Goal: Task Accomplishment & Management: Manage account settings

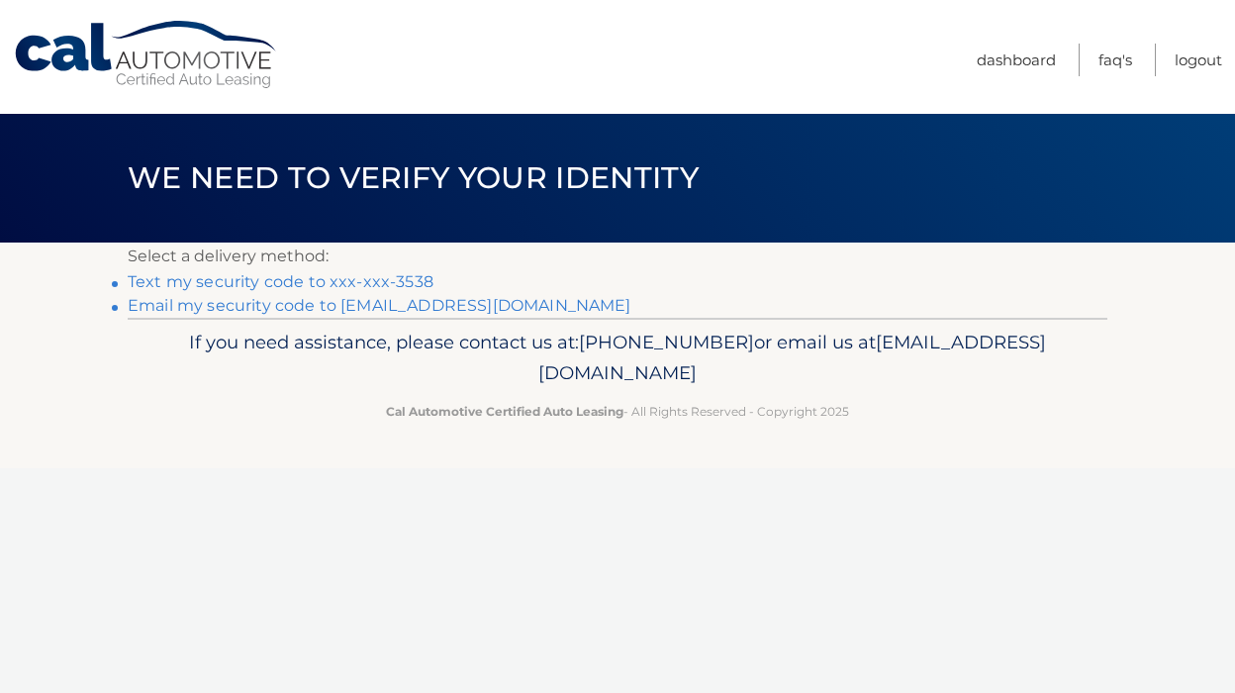
click at [359, 280] on link "Text my security code to xxx-xxx-3538" at bounding box center [281, 281] width 306 height 19
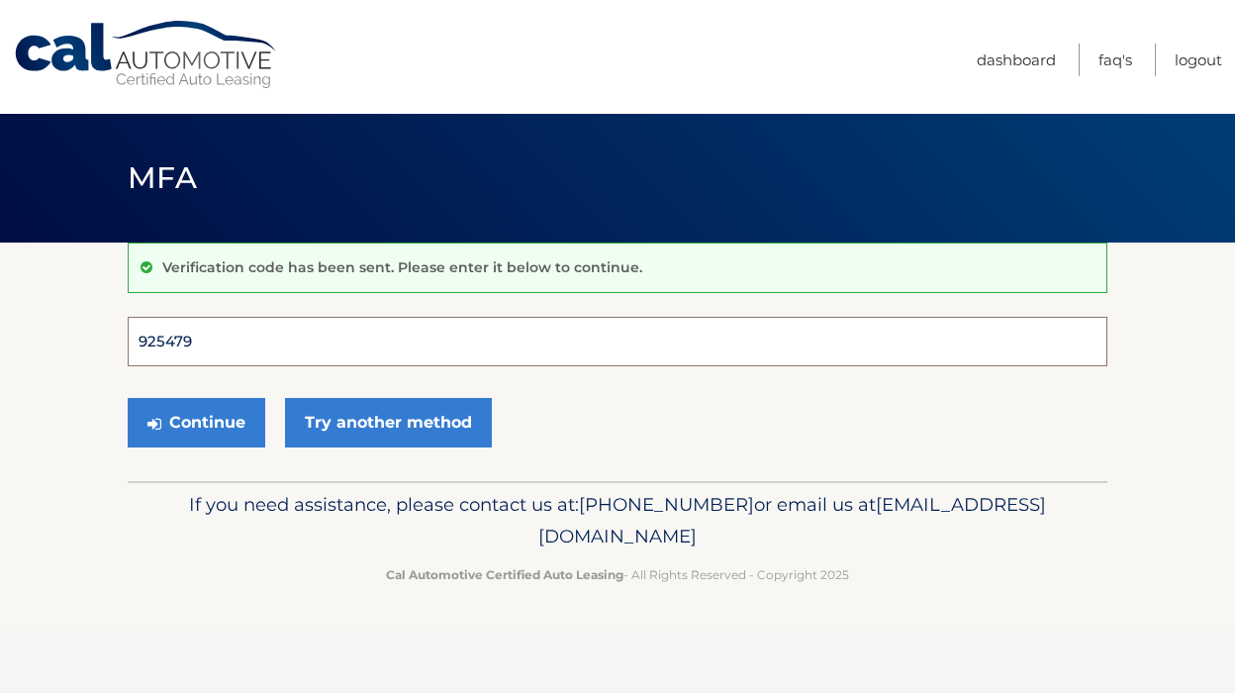
type input "925479"
click at [196, 422] on button "Continue" at bounding box center [197, 422] width 138 height 49
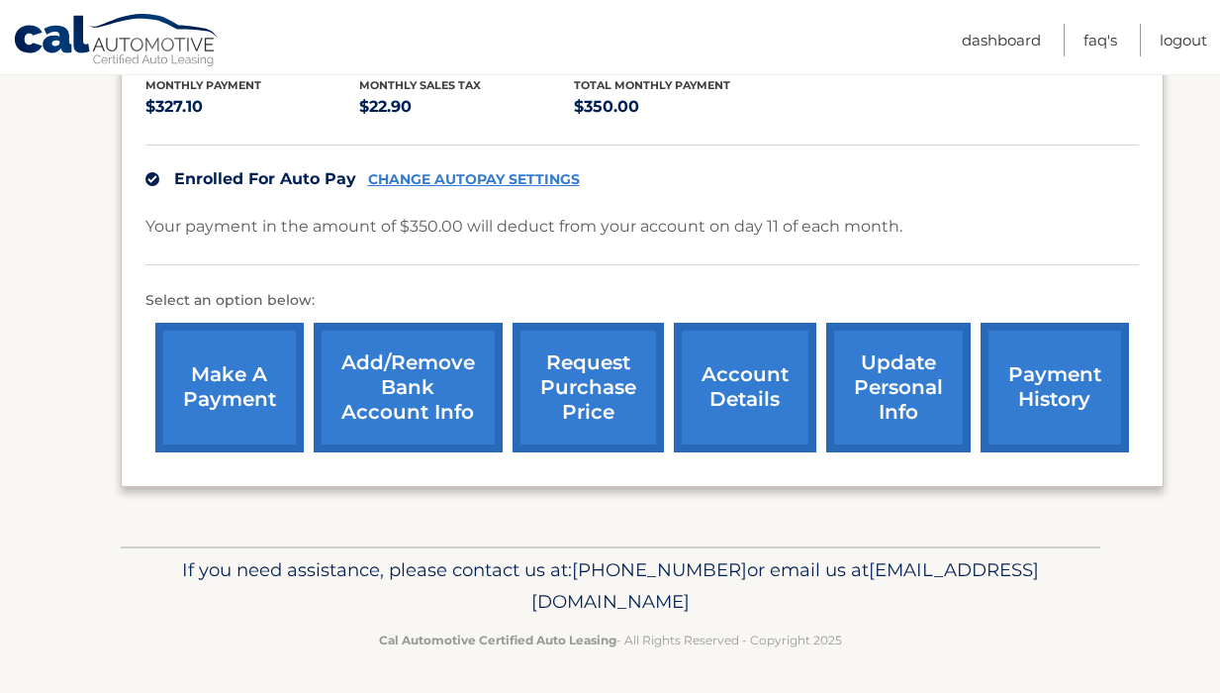
scroll to position [455, 0]
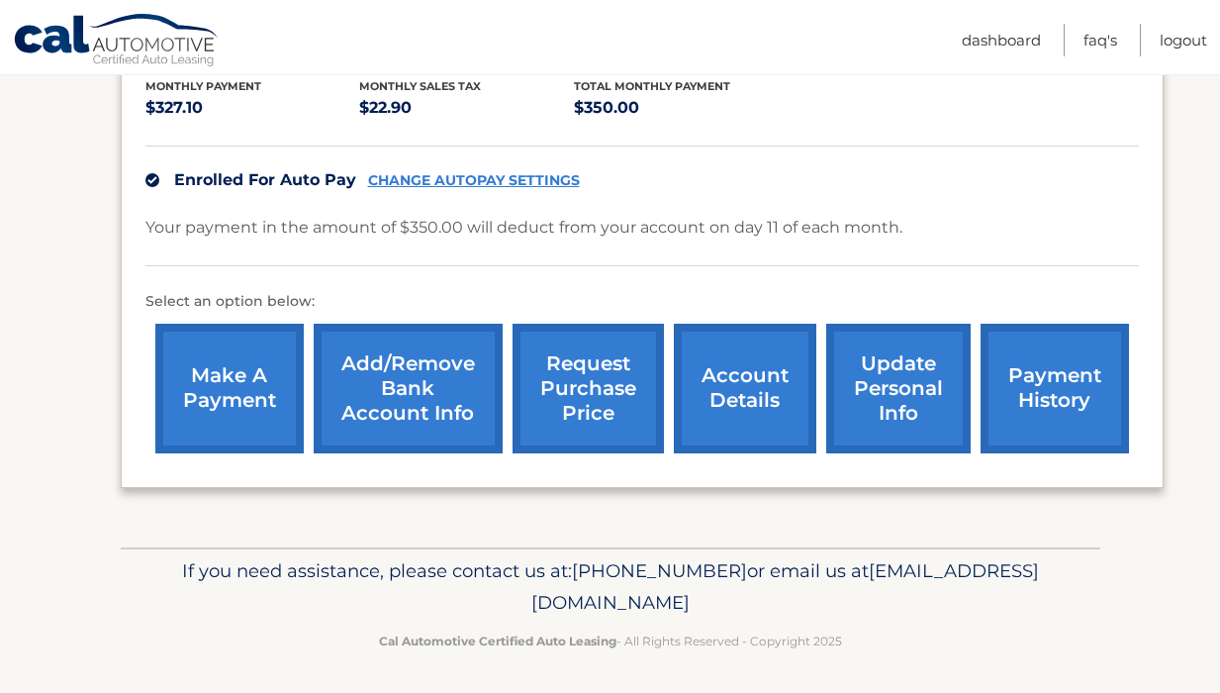
click at [528, 176] on link "CHANGE AUTOPAY SETTINGS" at bounding box center [474, 180] width 212 height 17
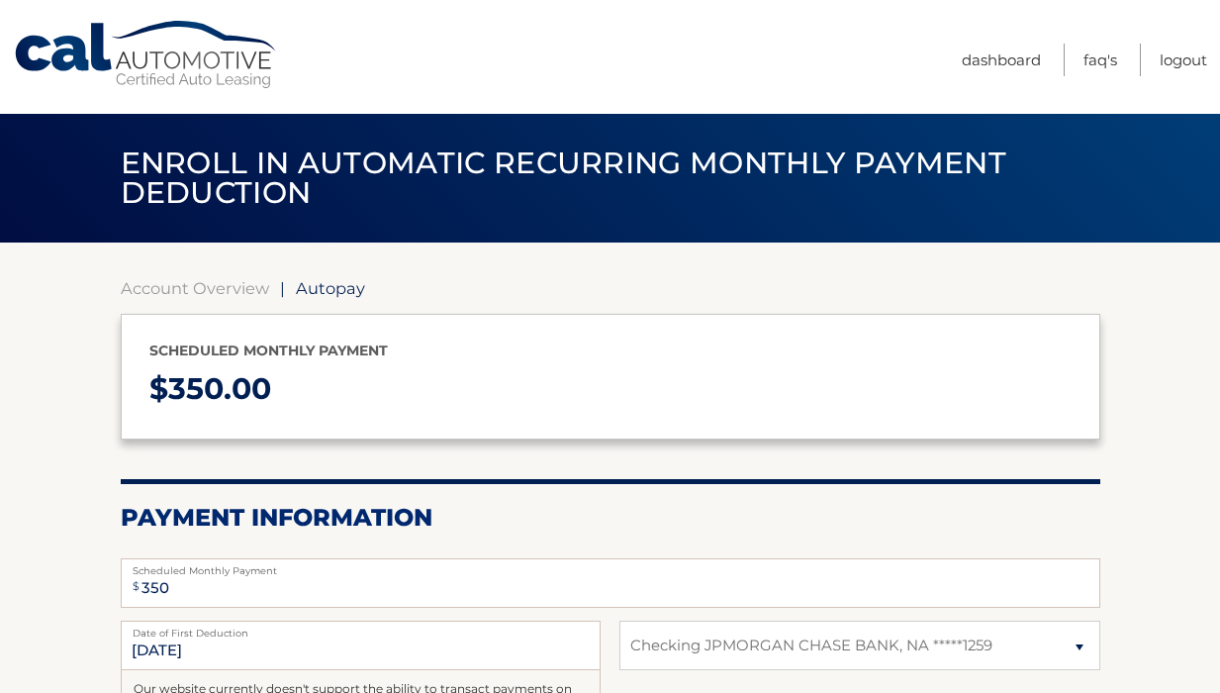
select select "MGExZjNjOGEtZjlmMi00ZjBlLTgxMmYtOGQxODVlNmIxZDkz"
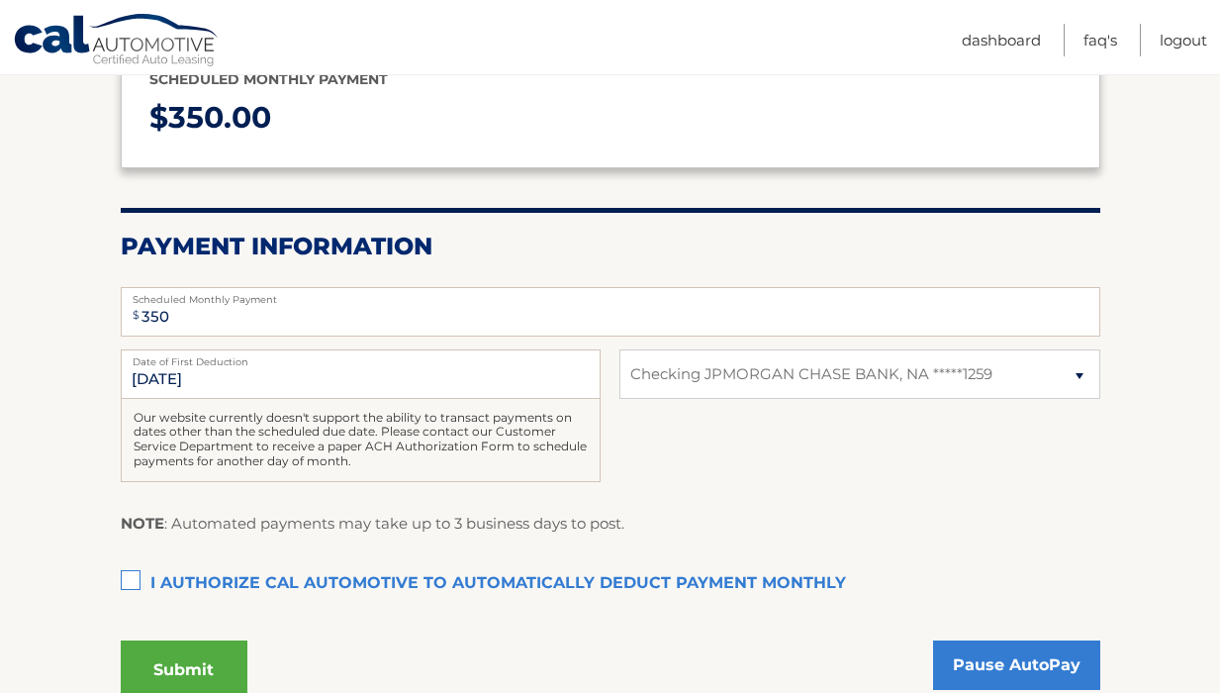
scroll to position [274, 0]
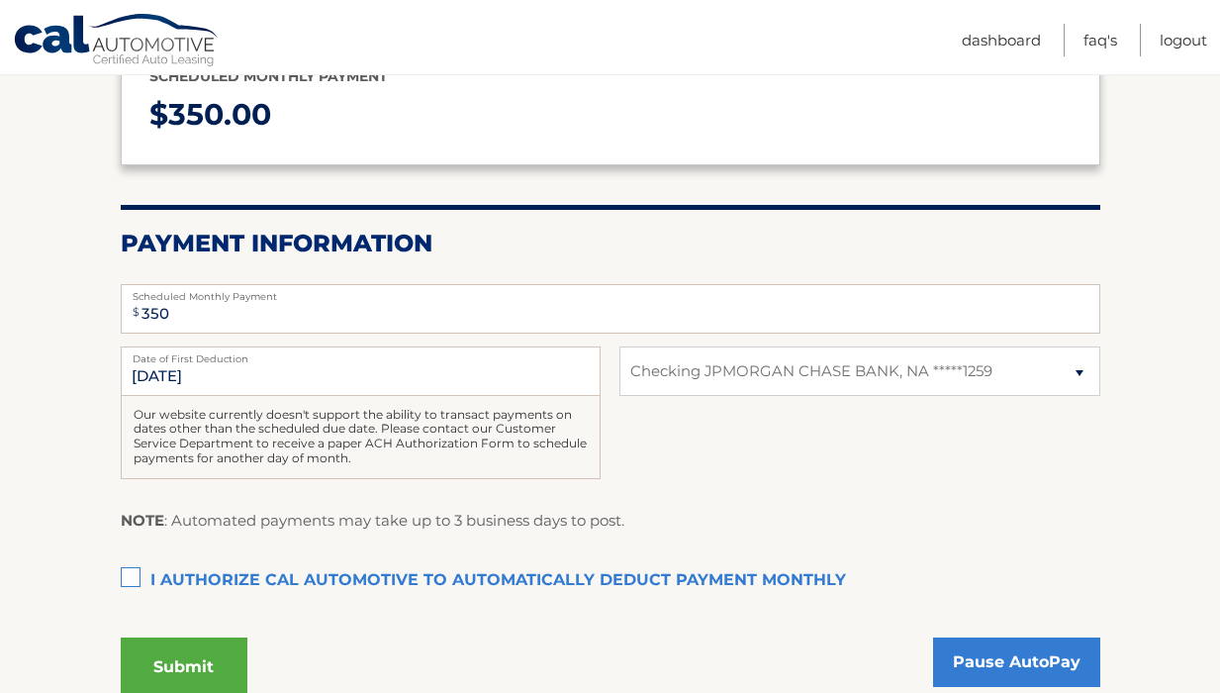
click at [138, 565] on label "I authorize cal automotive to automatically deduct payment monthly This checkbo…" at bounding box center [611, 581] width 980 height 40
click at [0, 0] on input "I authorize cal automotive to automatically deduct payment monthly This checkbo…" at bounding box center [0, 0] width 0 height 0
click at [972, 649] on link "Pause AutoPay" at bounding box center [1016, 661] width 167 height 49
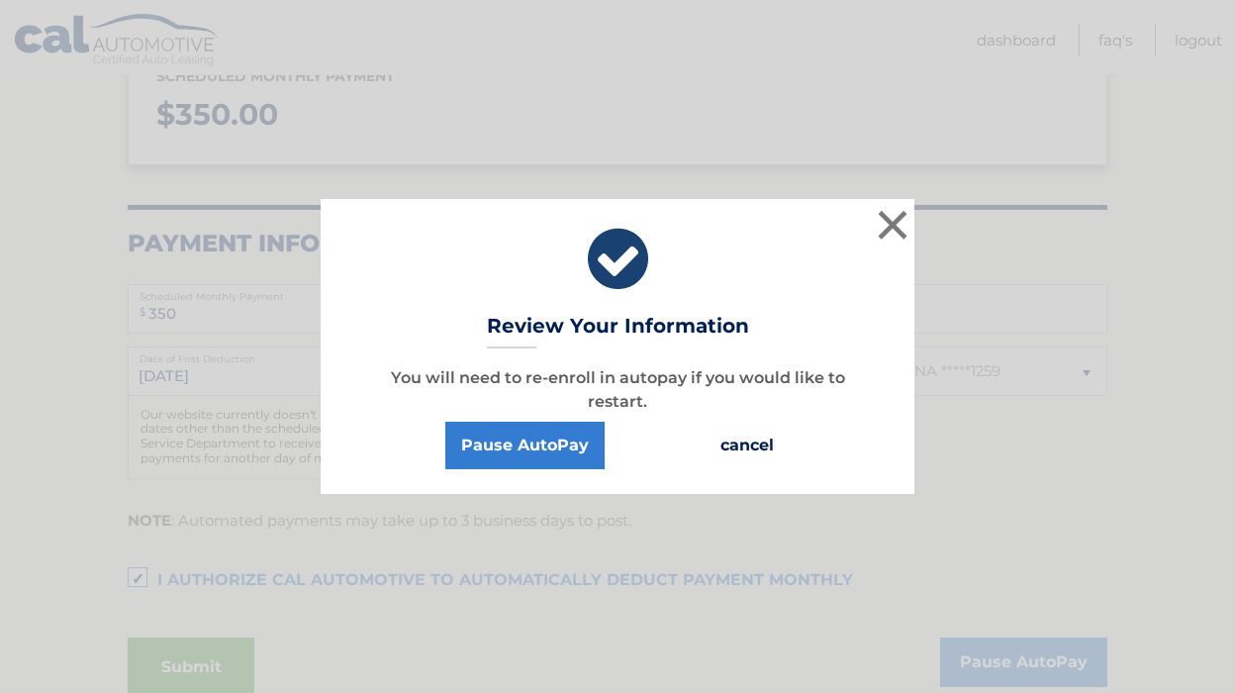
click at [728, 443] on button "cancel" at bounding box center [747, 446] width 85 height 48
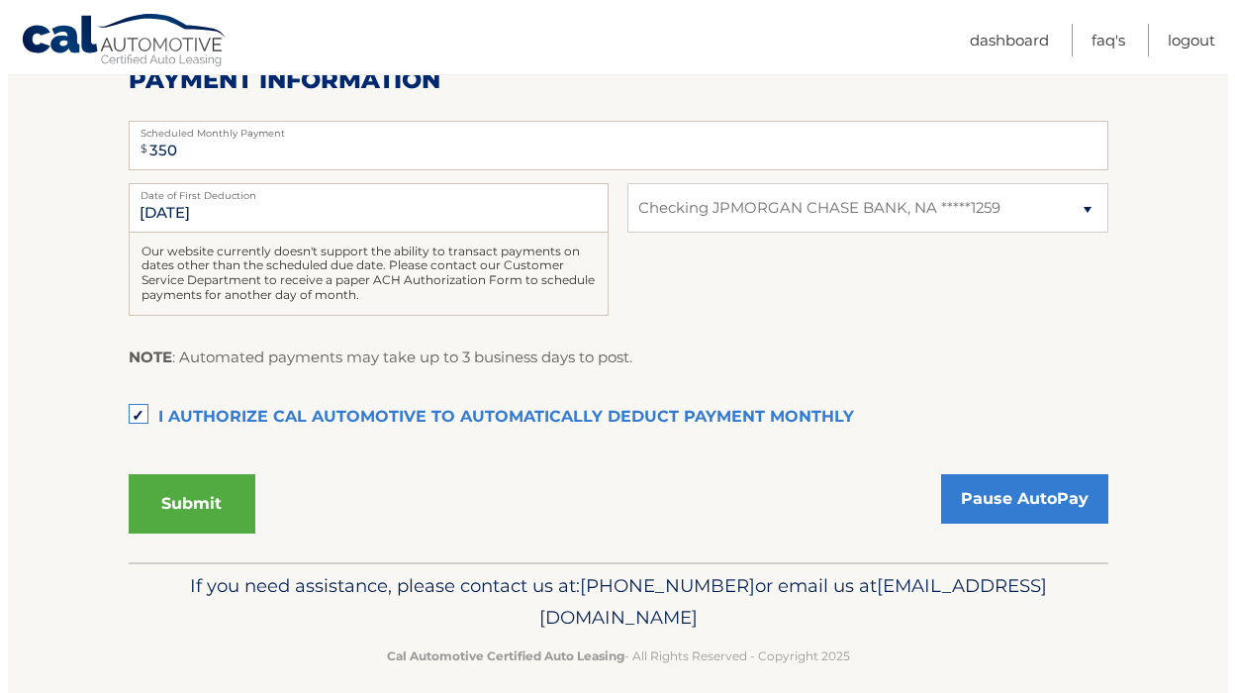
scroll to position [439, 0]
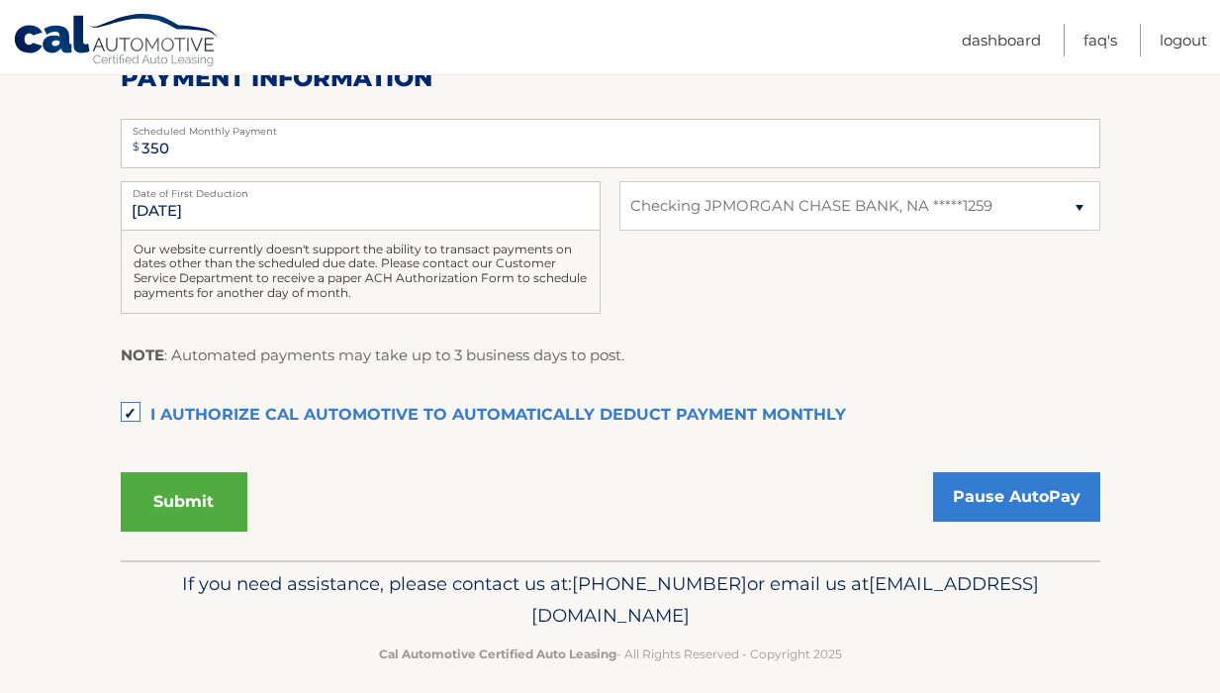
click at [148, 506] on button "Submit" at bounding box center [184, 501] width 127 height 59
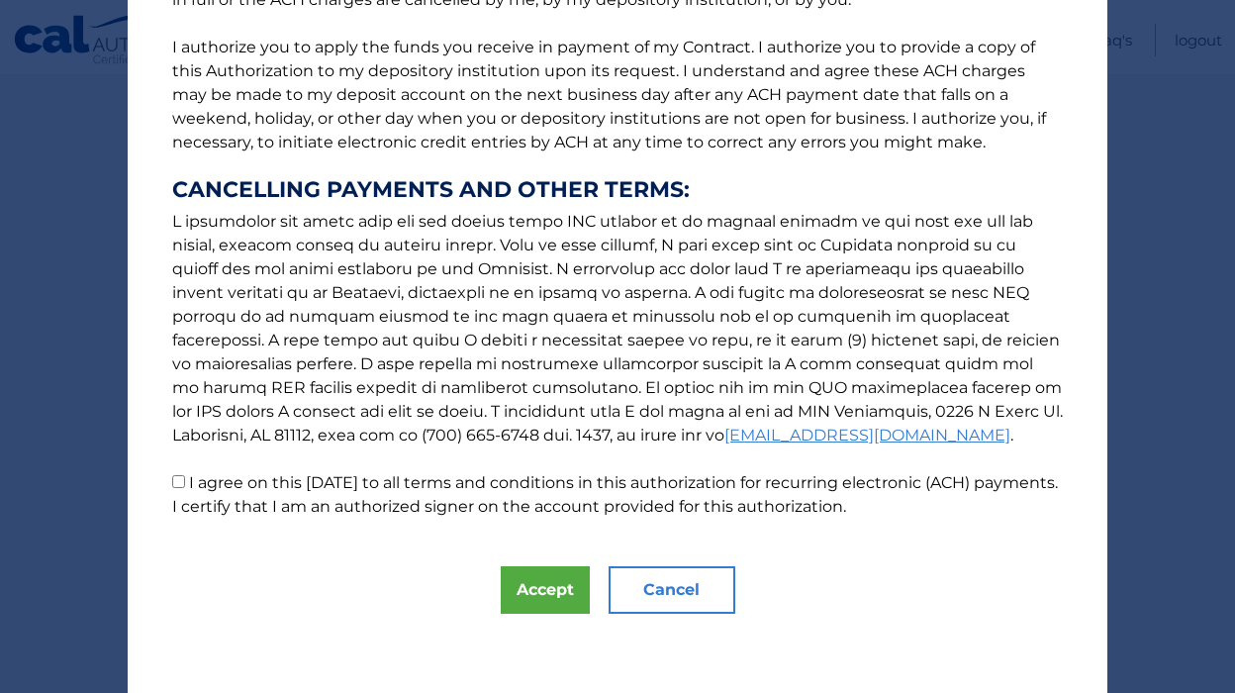
scroll to position [243, 0]
click at [509, 600] on button "Accept" at bounding box center [545, 590] width 89 height 48
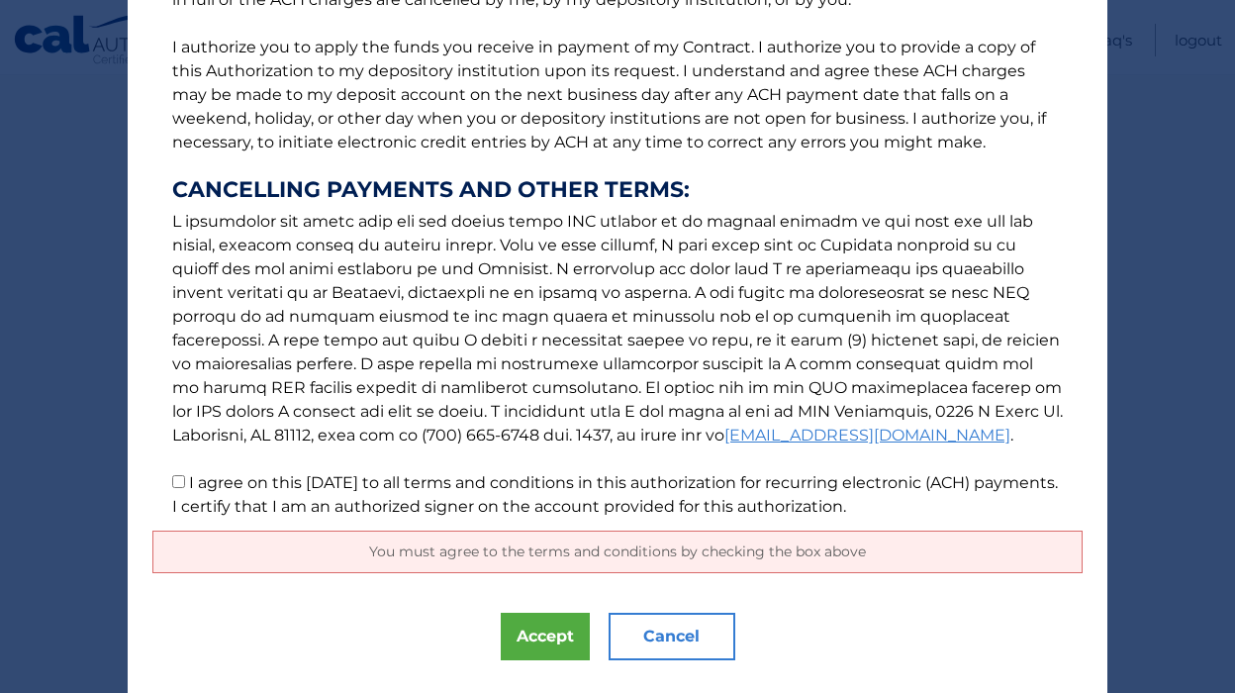
click at [172, 480] on input "I agree on this 09/02/2025 to all terms and conditions in this authorization fo…" at bounding box center [178, 481] width 13 height 13
checkbox input "true"
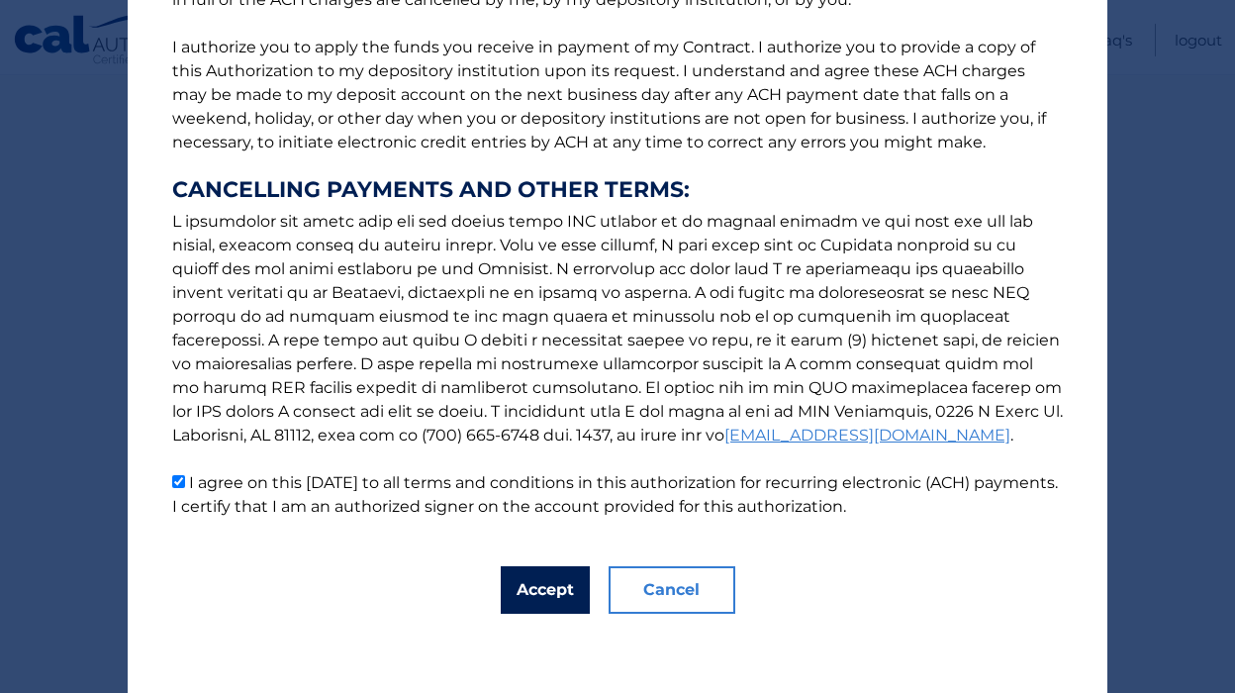
click at [521, 578] on button "Accept" at bounding box center [545, 590] width 89 height 48
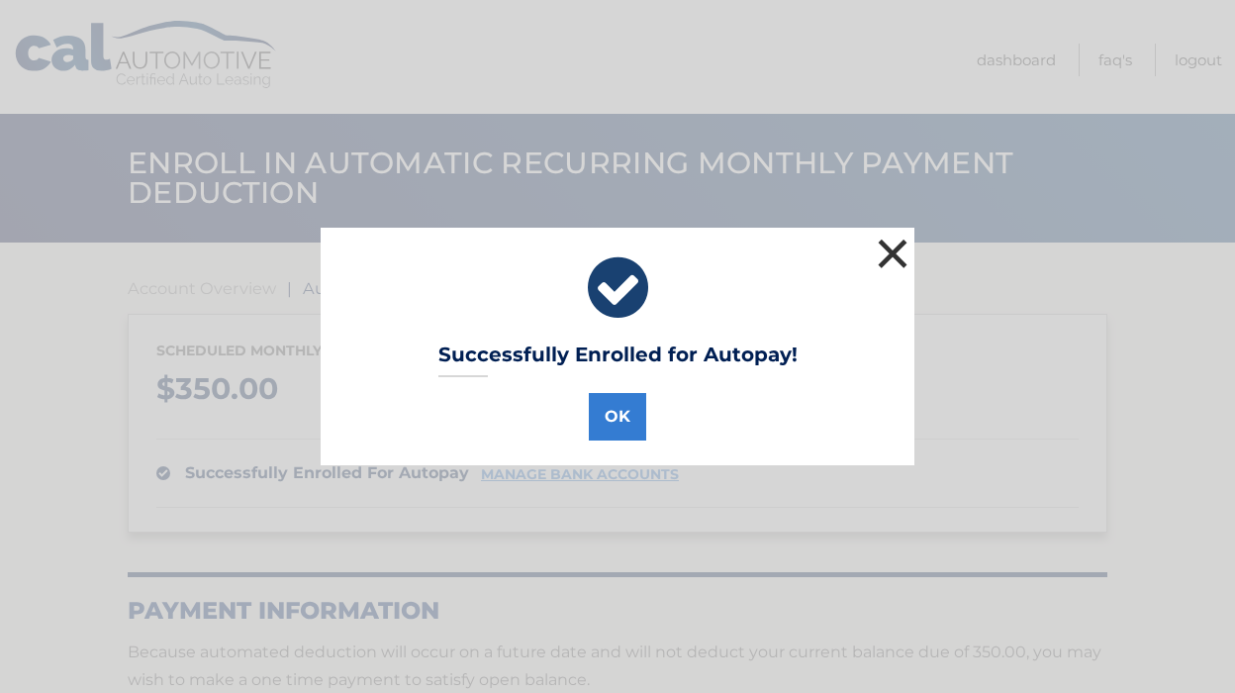
click at [886, 257] on button "×" at bounding box center [893, 254] width 40 height 40
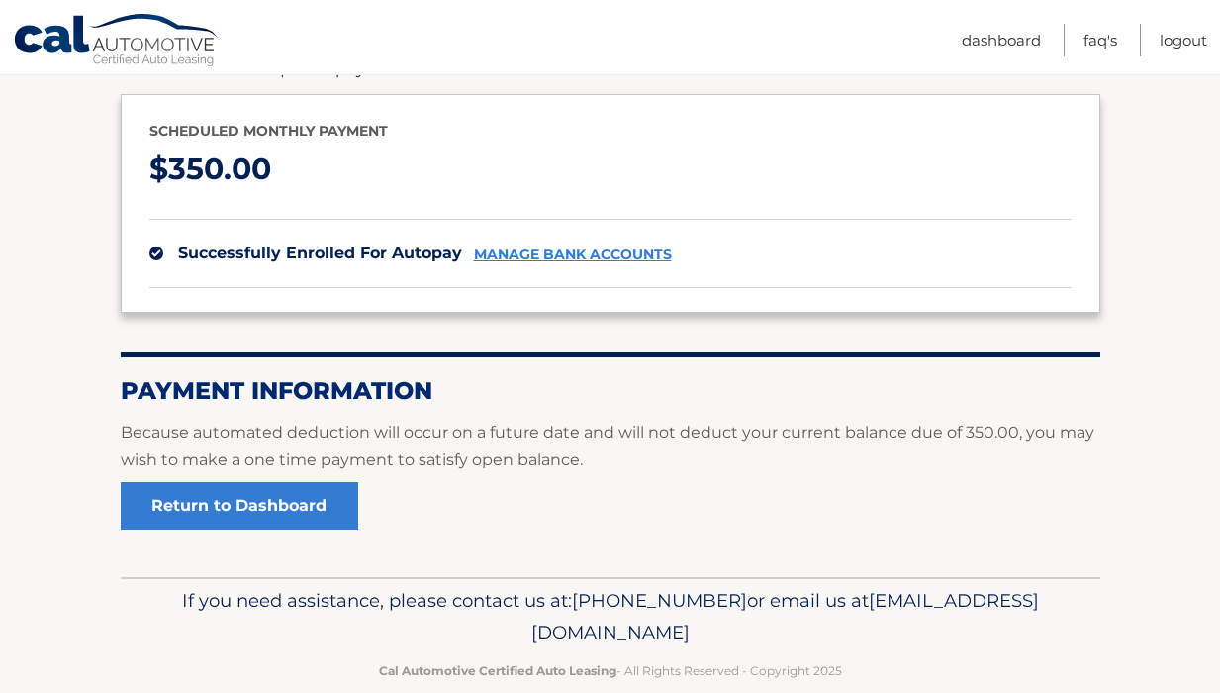
scroll to position [220, 0]
